Goal: Task Accomplishment & Management: Manage account settings

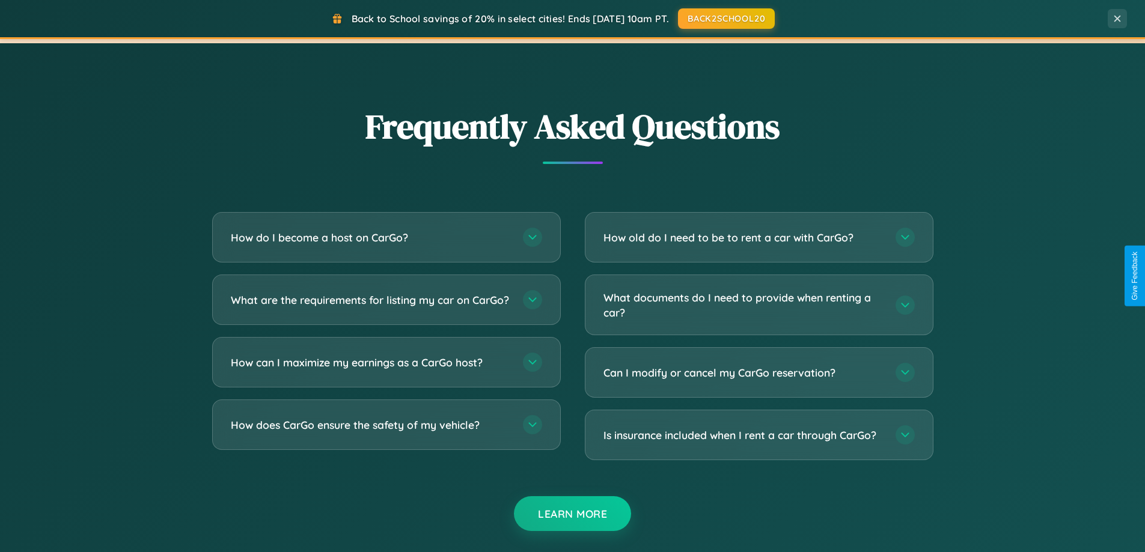
scroll to position [2313, 0]
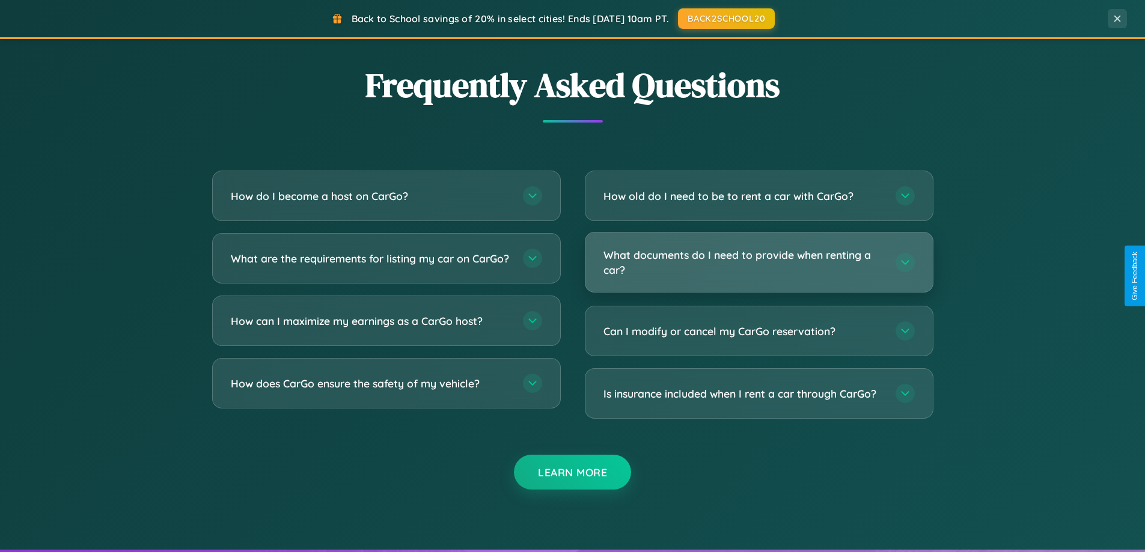
click at [759, 262] on h3 "What documents do I need to provide when renting a car?" at bounding box center [744, 262] width 280 height 29
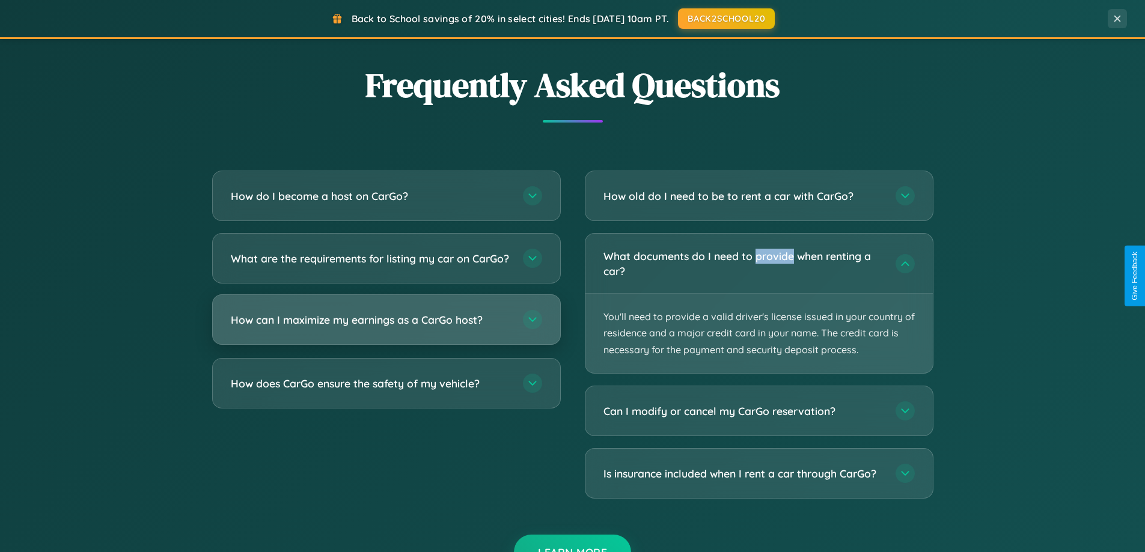
click at [386, 328] on h3 "How can I maximize my earnings as a CarGo host?" at bounding box center [371, 320] width 280 height 15
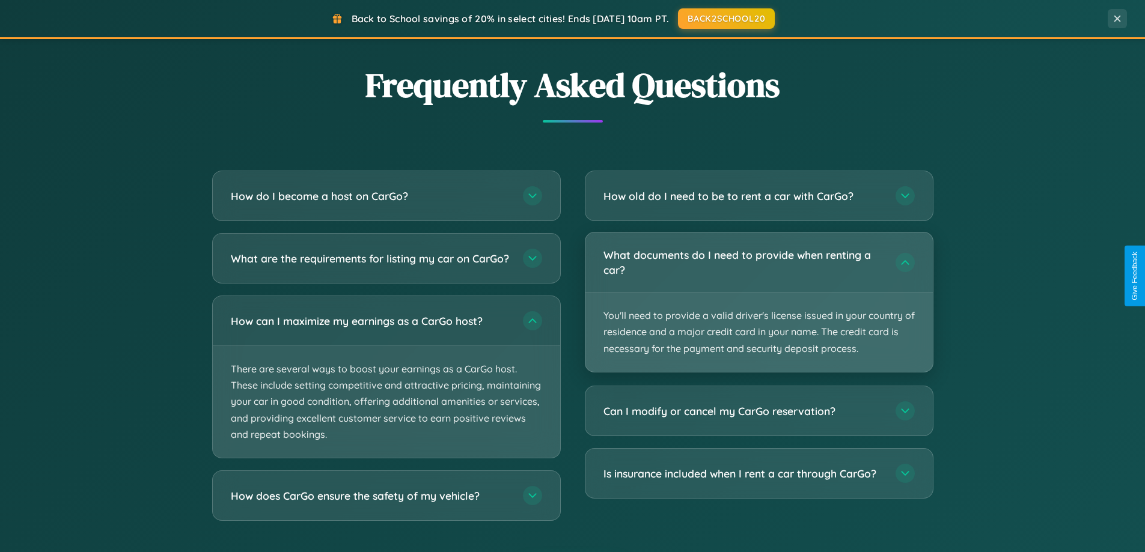
click at [759, 302] on p "You'll need to provide a valid driver's license issued in your country of resid…" at bounding box center [759, 332] width 347 height 79
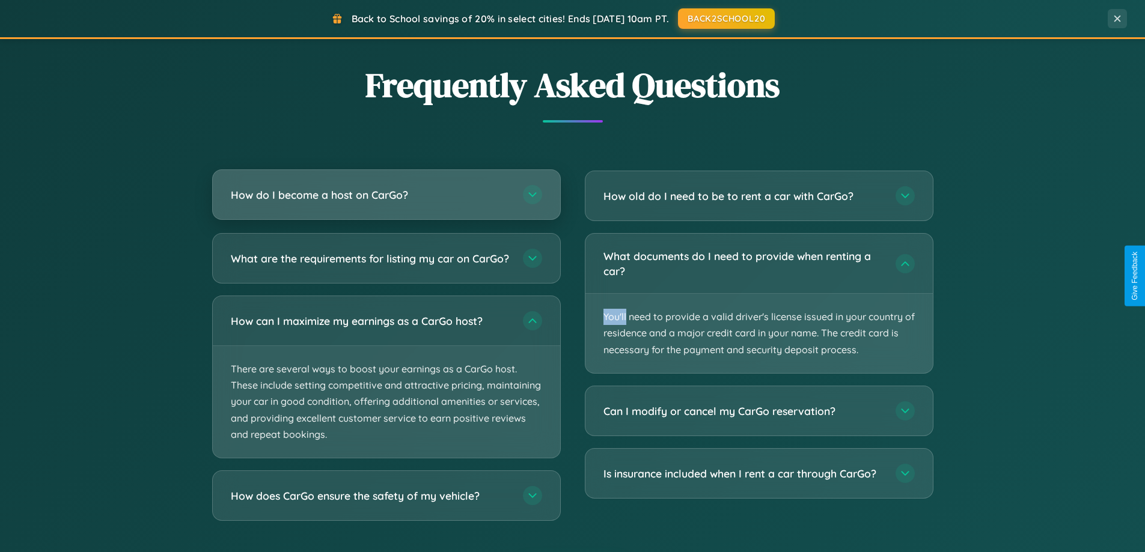
click at [386, 195] on h3 "How do I become a host on CarGo?" at bounding box center [371, 195] width 280 height 15
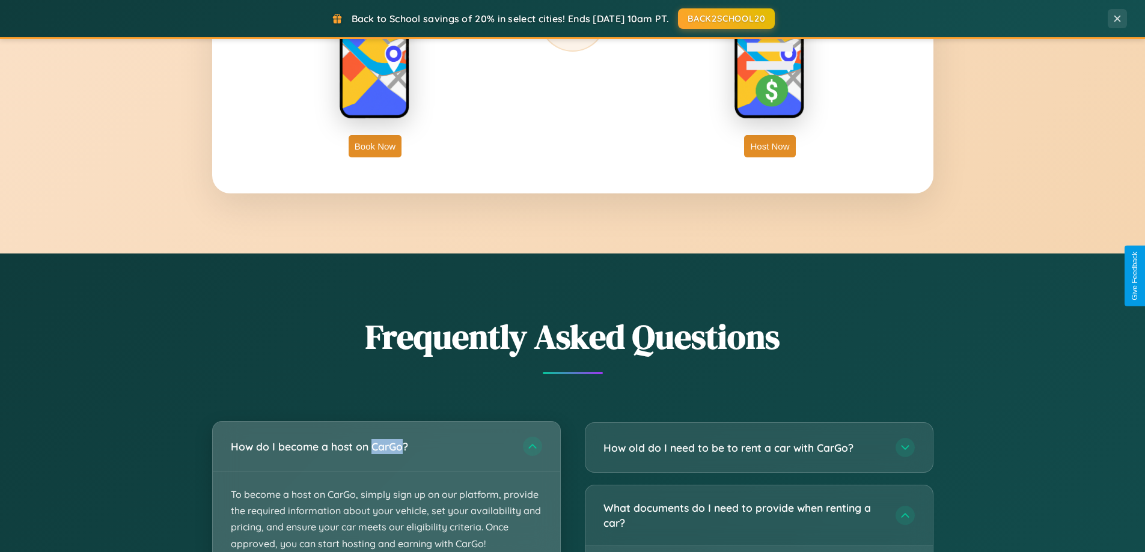
scroll to position [827, 0]
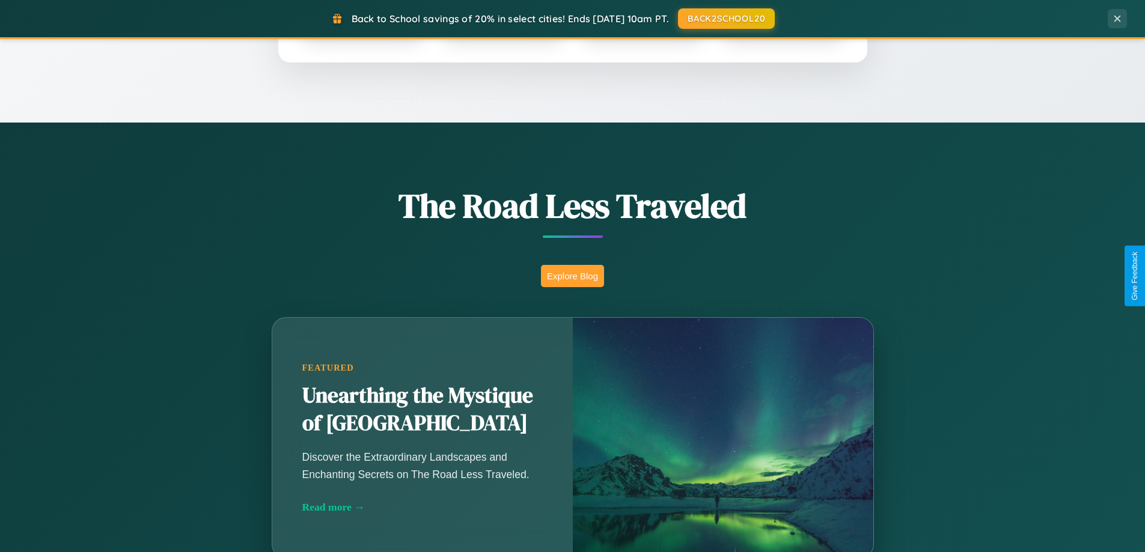
click at [572, 276] on button "Explore Blog" at bounding box center [572, 276] width 63 height 22
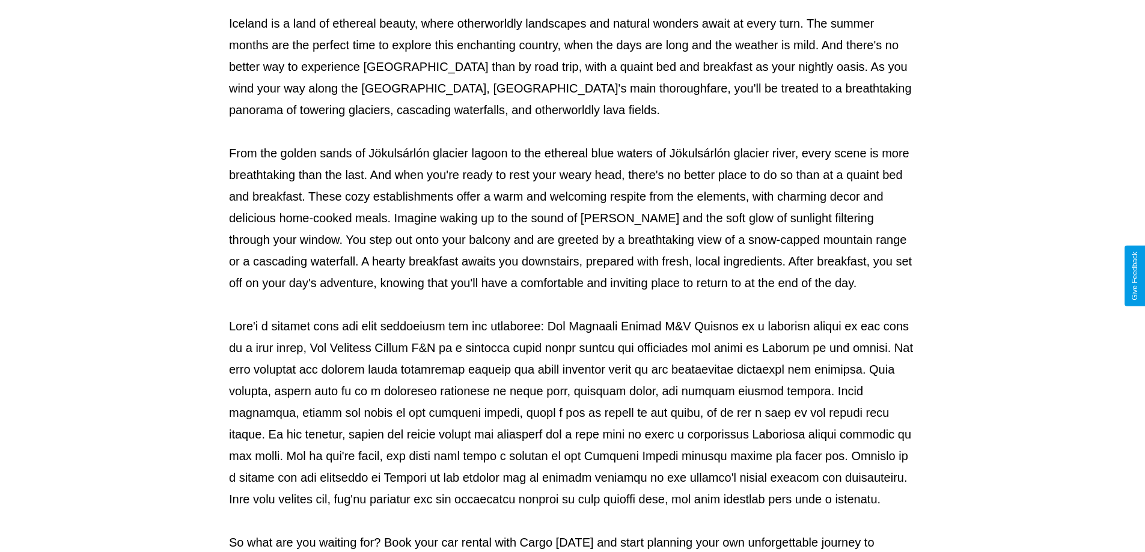
scroll to position [389, 0]
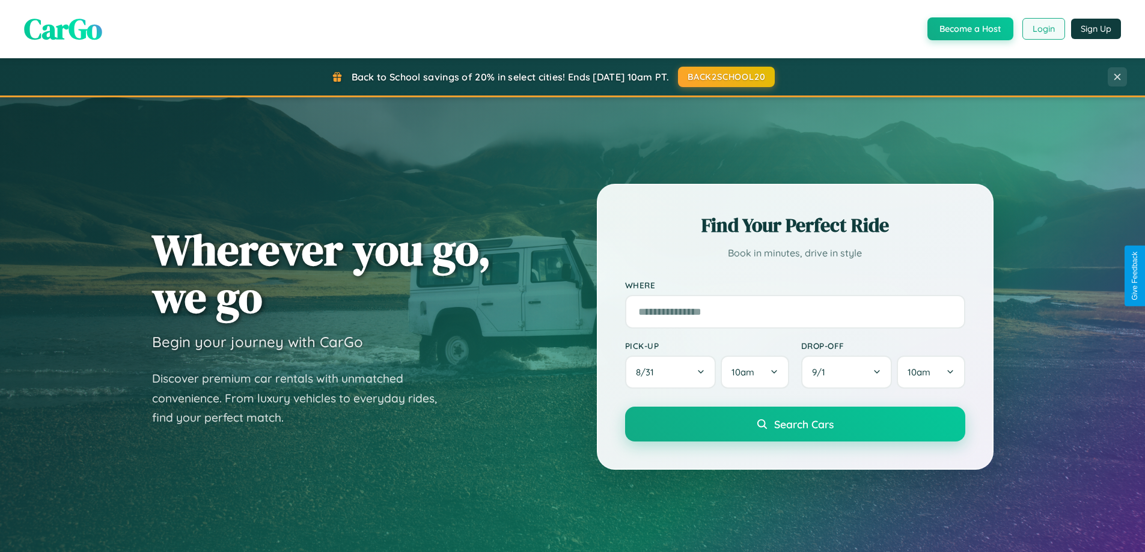
click at [1043, 29] on button "Login" at bounding box center [1044, 29] width 43 height 22
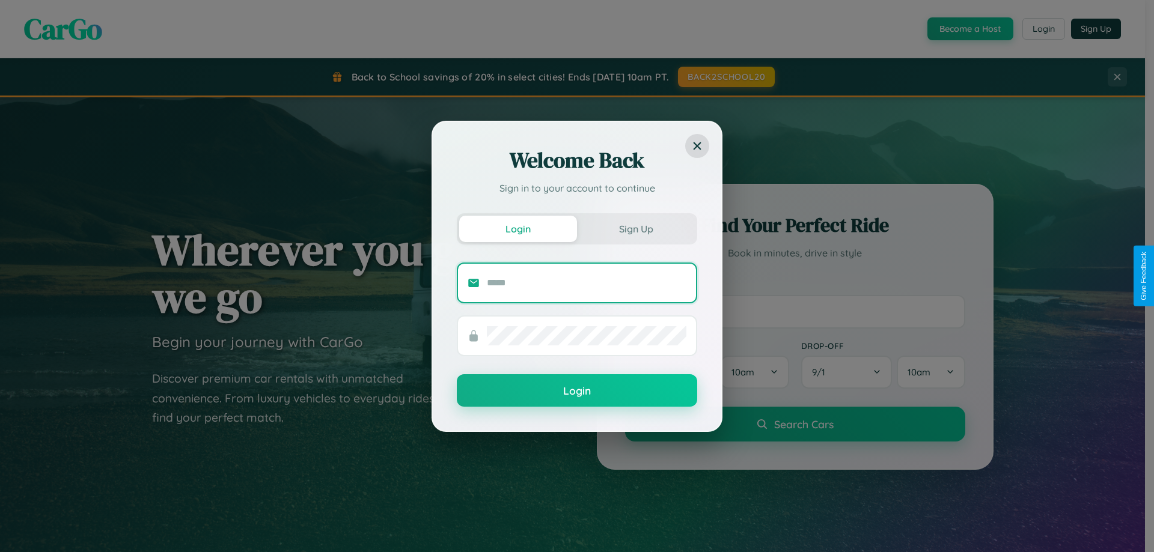
click at [587, 283] on input "text" at bounding box center [587, 283] width 200 height 19
type input "**********"
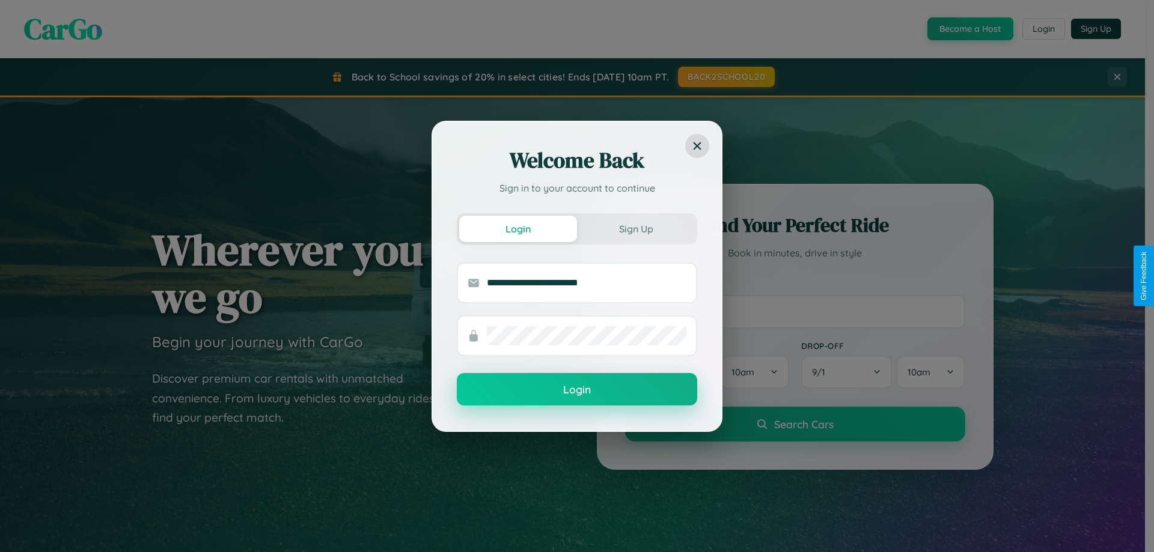
click at [577, 390] on button "Login" at bounding box center [577, 389] width 240 height 32
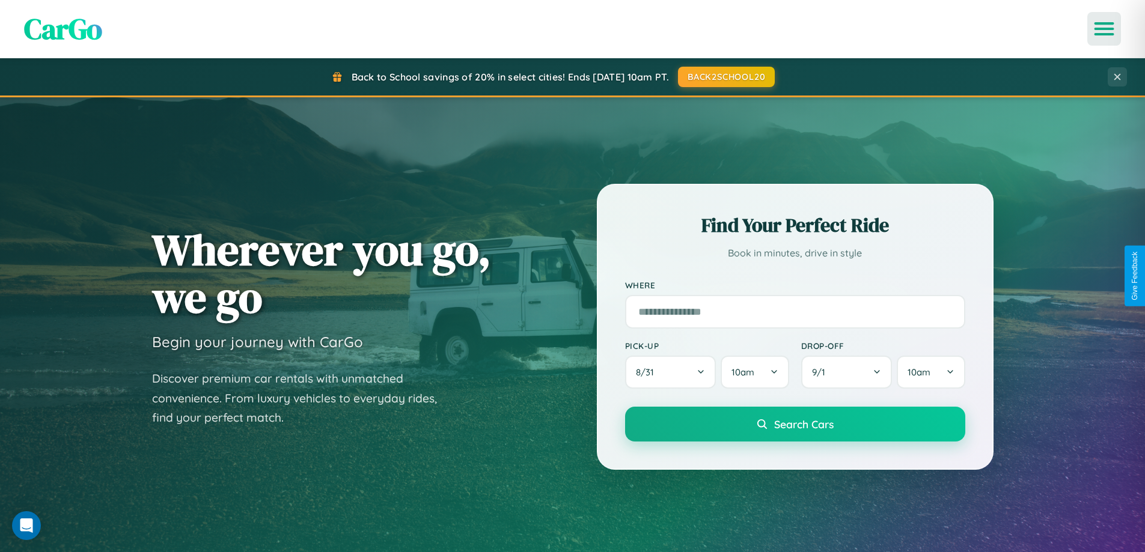
click at [1104, 29] on icon "Open menu" at bounding box center [1104, 28] width 17 height 11
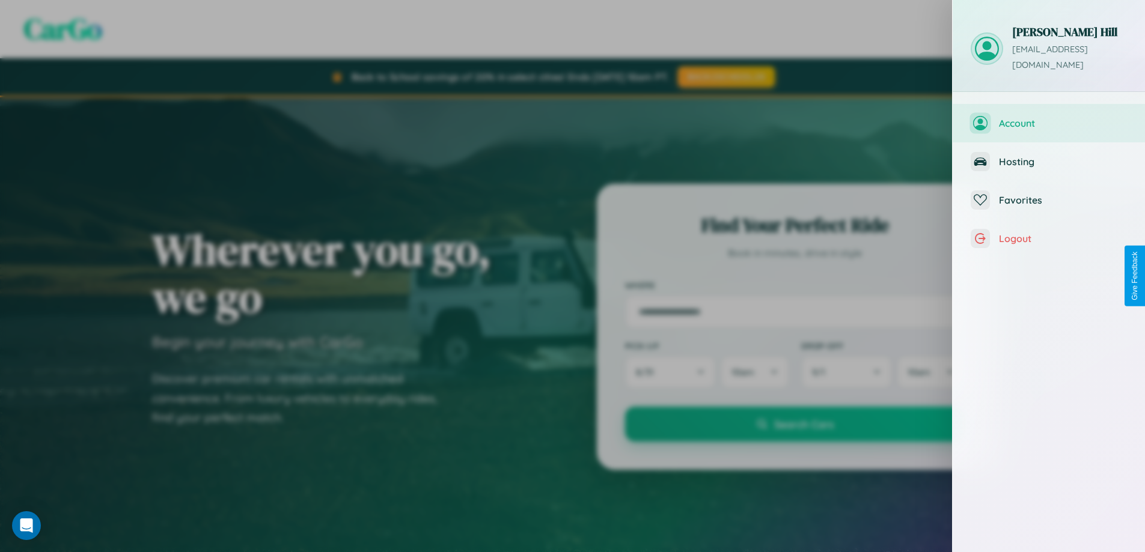
click at [1049, 117] on span "Account" at bounding box center [1063, 123] width 128 height 12
